Goal: Information Seeking & Learning: Learn about a topic

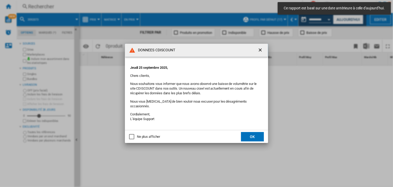
click at [129, 134] on div "Ne plus afficher" at bounding box center [131, 136] width 5 height 5
click at [132, 134] on div "Ne plus afficher" at bounding box center [131, 136] width 5 height 5
click at [256, 137] on button "OK" at bounding box center [252, 136] width 23 height 9
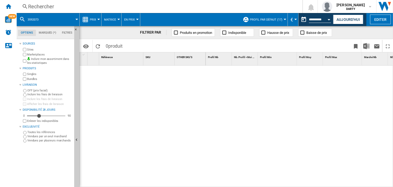
click at [242, 103] on div at bounding box center [300, 127] width 188 height 122
click at [329, 18] on button "Open calendar" at bounding box center [329, 18] width 9 height 9
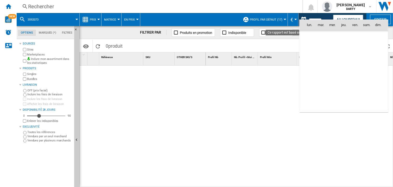
scroll to position [1588, 0]
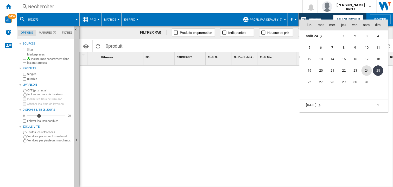
click at [368, 69] on span "24" at bounding box center [367, 70] width 10 height 10
type input "**********"
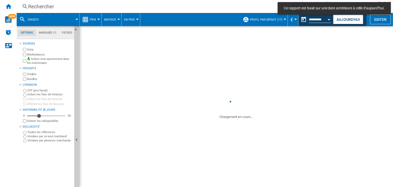
click at [50, 10] on div "Rechercher" at bounding box center [158, 6] width 261 height 7
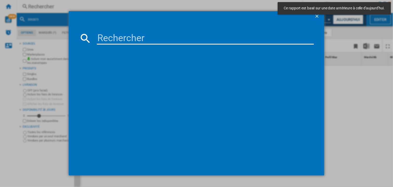
click at [112, 39] on input at bounding box center [205, 38] width 217 height 13
paste input "7986327"
type input "7986327"
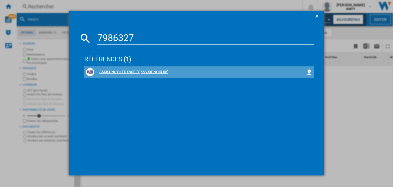
click at [108, 72] on div "SAMSUNG OLED S90F TQ55S90F NOIR 55"" at bounding box center [200, 72] width 212 height 5
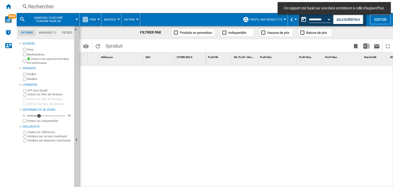
click at [238, 101] on div at bounding box center [300, 127] width 188 height 122
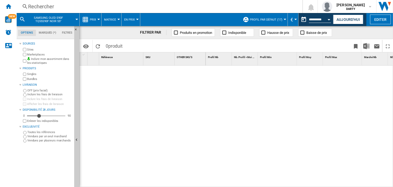
drag, startPoint x: 216, startPoint y: 94, endPoint x: 223, endPoint y: 6, distance: 87.5
click at [216, 93] on div at bounding box center [300, 127] width 188 height 122
drag, startPoint x: 299, startPoint y: 101, endPoint x: 216, endPoint y: 3, distance: 128.3
click at [299, 100] on div at bounding box center [300, 127] width 188 height 122
click at [31, 8] on div "Rechercher" at bounding box center [158, 6] width 261 height 7
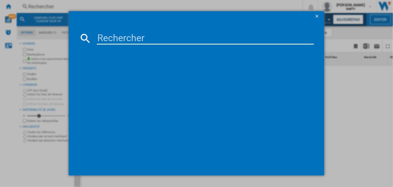
click at [107, 41] on input at bounding box center [205, 38] width 217 height 13
paste input "3321711"
type input "3321711"
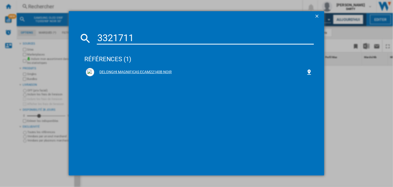
click at [132, 71] on div "DELONGHI MAGNIFICAS ECAM22140B NOIR" at bounding box center [200, 72] width 212 height 5
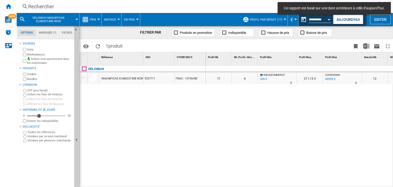
click at [274, 70] on div at bounding box center [277, 69] width 39 height 6
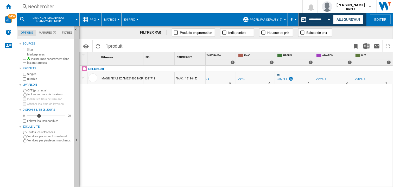
scroll to position [0, 517]
click at [354, 110] on div "0 0 0 0 11 4 RUEDUCOMMERCE : -10.3 % 269 € % N/A 0 RUEDUCOMMERCE : 311,15 € CON…" at bounding box center [300, 127] width 188 height 122
click at [332, 125] on div "0 0 0 0 11 4 RUEDUCOMMERCE : -10.3 % 269 € % N/A 0 RUEDUCOMMERCE : 311,15 € CON…" at bounding box center [300, 127] width 188 height 122
click at [314, 121] on div "0 0 0 0 11 4 RUEDUCOMMERCE : -10.3 % 269 € % N/A 0 RUEDUCOMMERCE : 311,15 € CON…" at bounding box center [300, 127] width 188 height 122
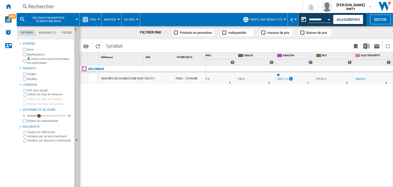
click at [265, 69] on div at bounding box center [255, 69] width 39 height 6
drag, startPoint x: 282, startPoint y: 113, endPoint x: 282, endPoint y: 45, distance: 67.5
click at [282, 113] on div "0 0 0 0 11 4 RUEDUCOMMERCE : -10.3 % 269 € % N/A 0 RUEDUCOMMERCE : 311,15 € CON…" at bounding box center [300, 127] width 188 height 122
click at [271, 117] on div "0 0 0 0 11 4 RUEDUCOMMERCE : -10.3 % 269 € % N/A 0 RUEDUCOMMERCE : 311,15 € CON…" at bounding box center [300, 127] width 188 height 122
click at [35, 5] on div "Rechercher" at bounding box center [158, 6] width 261 height 7
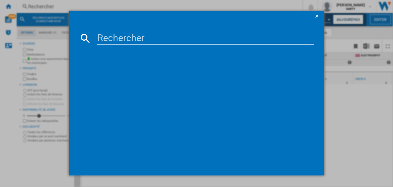
click at [106, 39] on input at bounding box center [205, 38] width 217 height 13
paste input "7367945"
click at [121, 36] on input "7367945" at bounding box center [205, 38] width 217 height 13
paste input "000804"
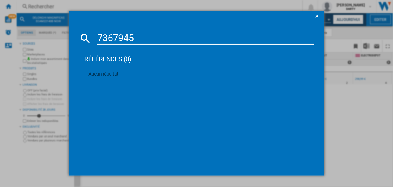
type input "7000804"
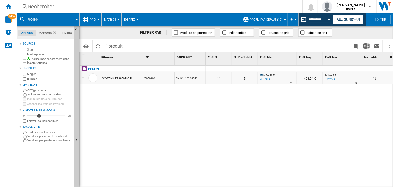
click at [280, 112] on div "0 0 0 0 14 5 CDISCOUNT : -8.9 % 364,97 € % N/A 9 CDISCOUNT : 408,04 € [GEOGRAPH…" at bounding box center [300, 127] width 188 height 122
click at [273, 68] on div at bounding box center [277, 69] width 39 height 6
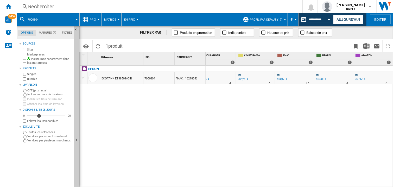
scroll to position [0, 517]
click at [293, 123] on div "0 0 0 0 14 5 CDISCOUNT : -8.9 % 364,97 € % N/A 9 CDISCOUNT : 408,04 € [GEOGRAPH…" at bounding box center [300, 127] width 188 height 122
